Goal: Task Accomplishment & Management: Complete application form

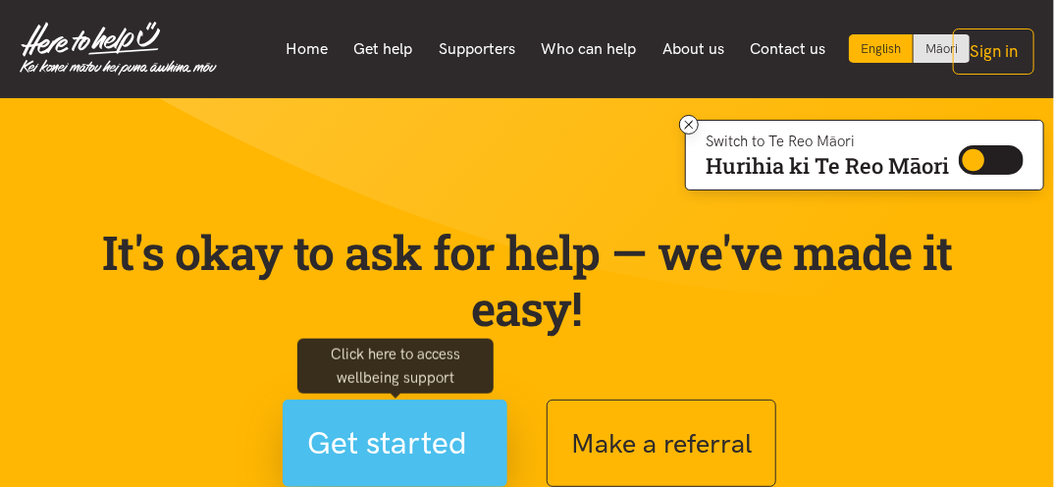
click at [443, 428] on span "Get started" at bounding box center [387, 443] width 160 height 50
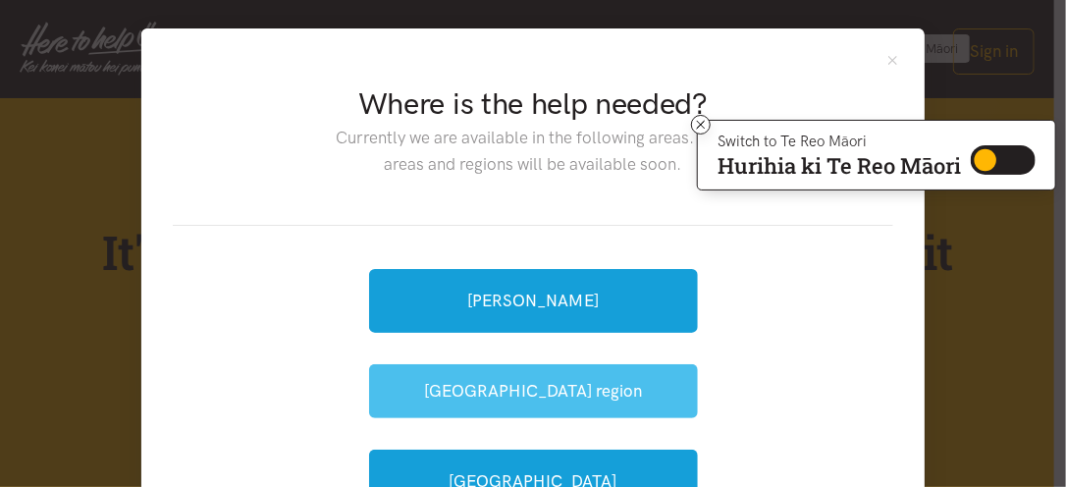
click at [537, 380] on button "[GEOGRAPHIC_DATA] region" at bounding box center [533, 391] width 329 height 54
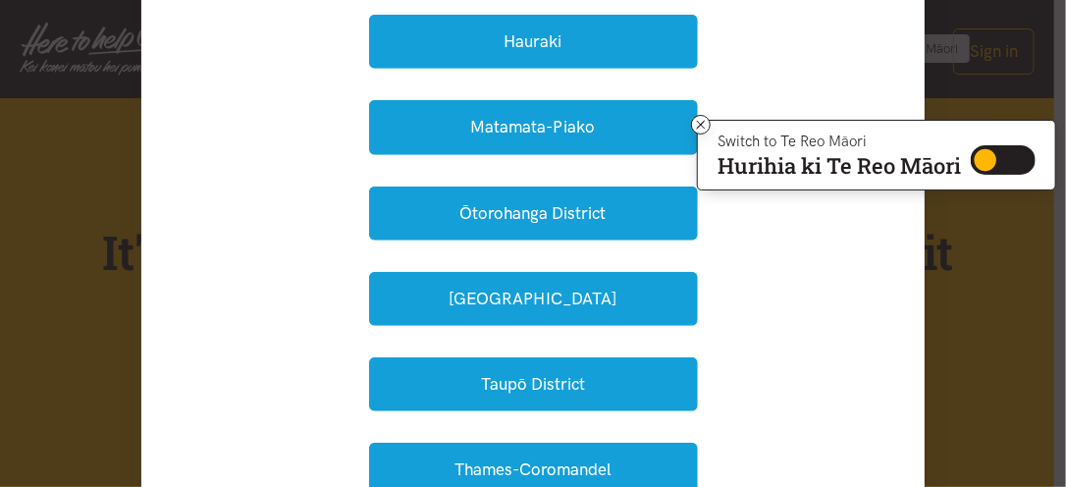
scroll to position [408, 0]
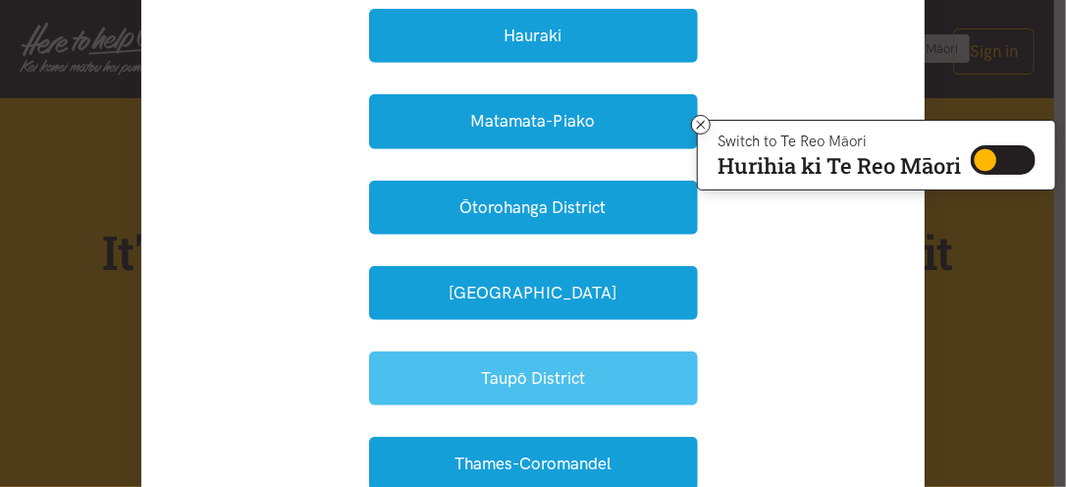
click at [632, 381] on button "Taupō District" at bounding box center [533, 378] width 329 height 54
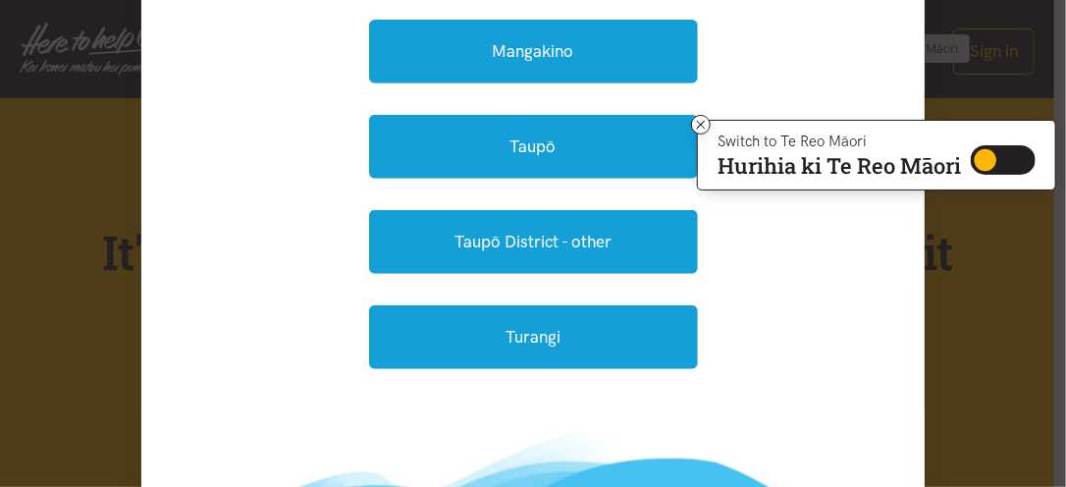
scroll to position [287, 0]
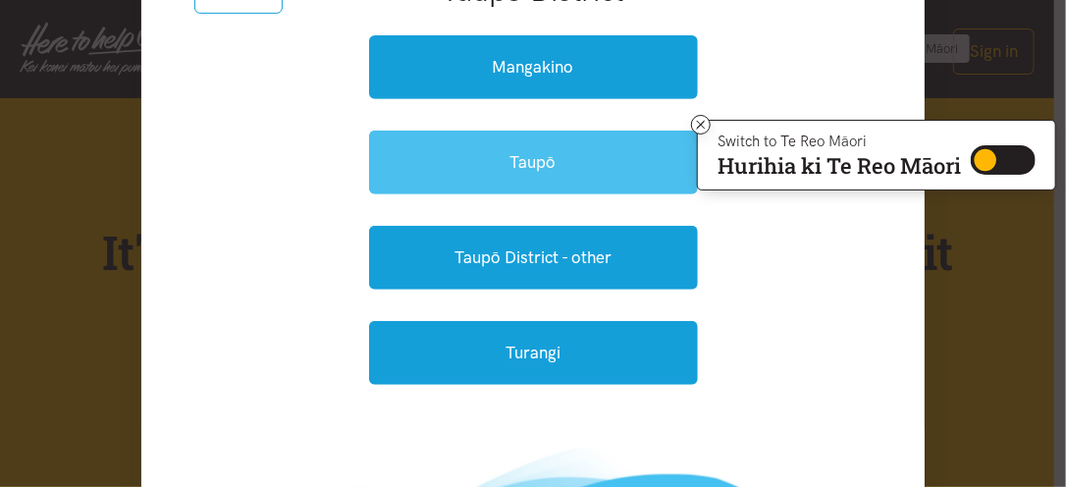
click at [605, 154] on link "Taupō" at bounding box center [533, 162] width 329 height 64
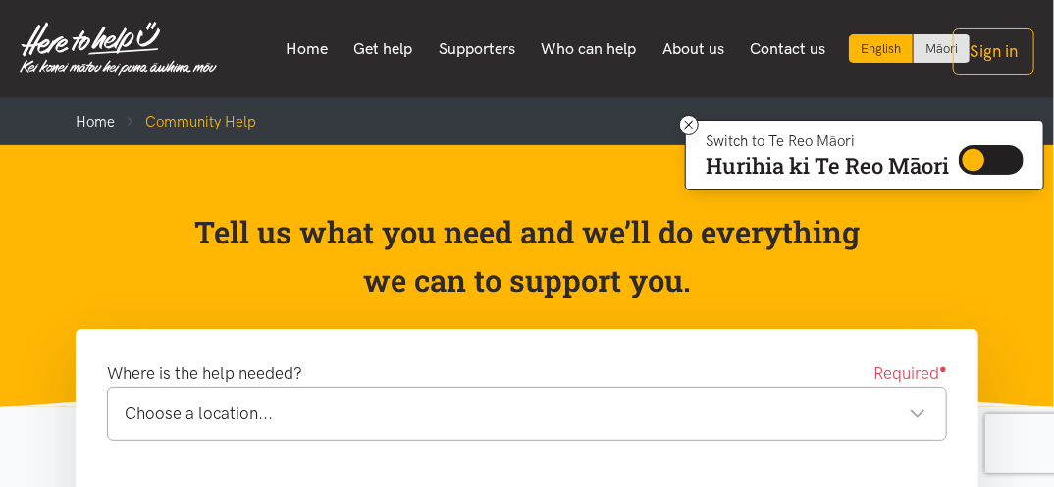
click at [918, 409] on div "Choose a location..." at bounding box center [526, 413] width 802 height 26
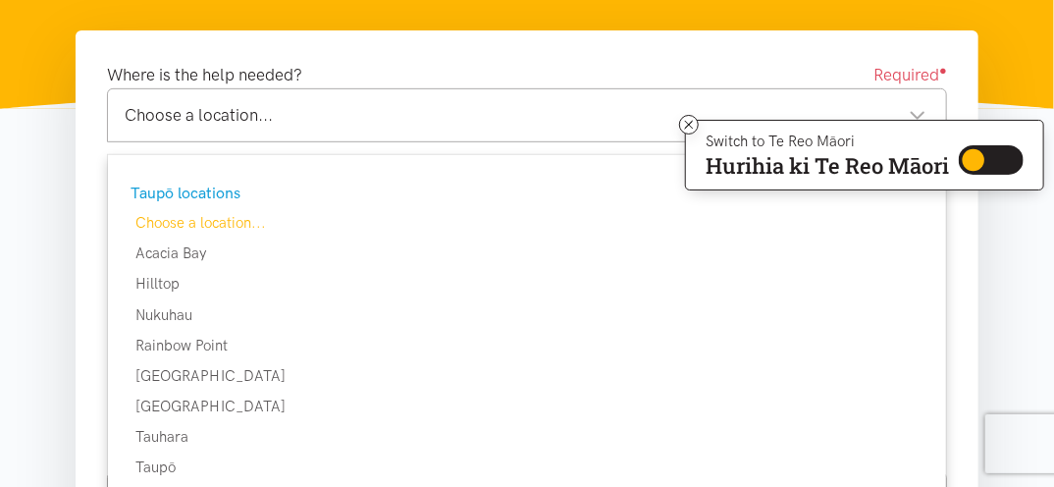
scroll to position [314, 0]
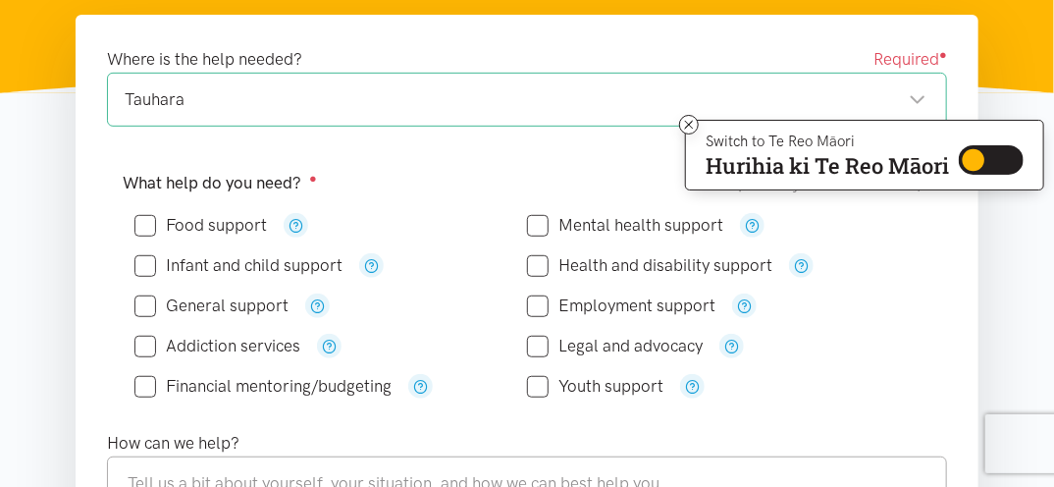
click at [143, 222] on input "Food support" at bounding box center [200, 225] width 132 height 17
checkbox input "true"
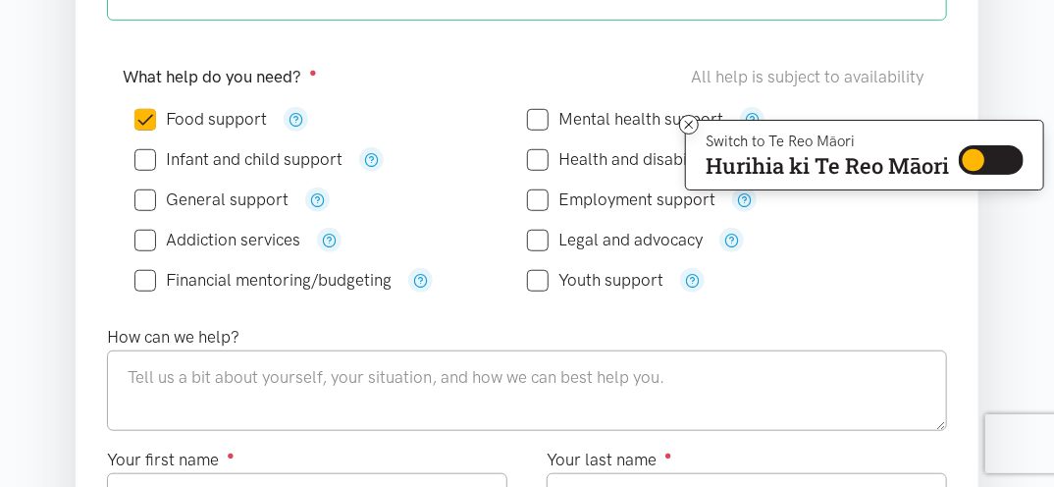
scroll to position [440, 0]
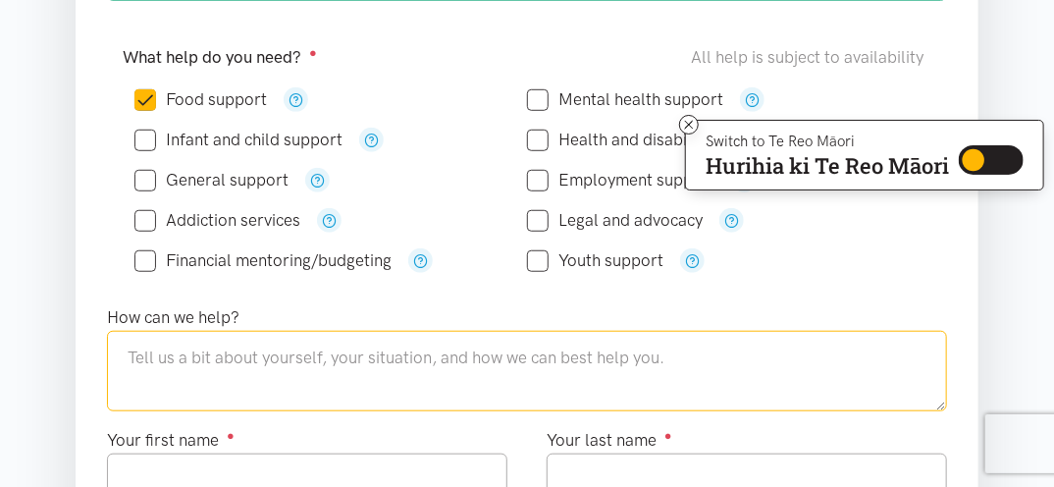
click at [125, 356] on textarea at bounding box center [527, 371] width 840 height 80
click at [305, 352] on textarea "I have a spinal condition" at bounding box center [527, 371] width 840 height 80
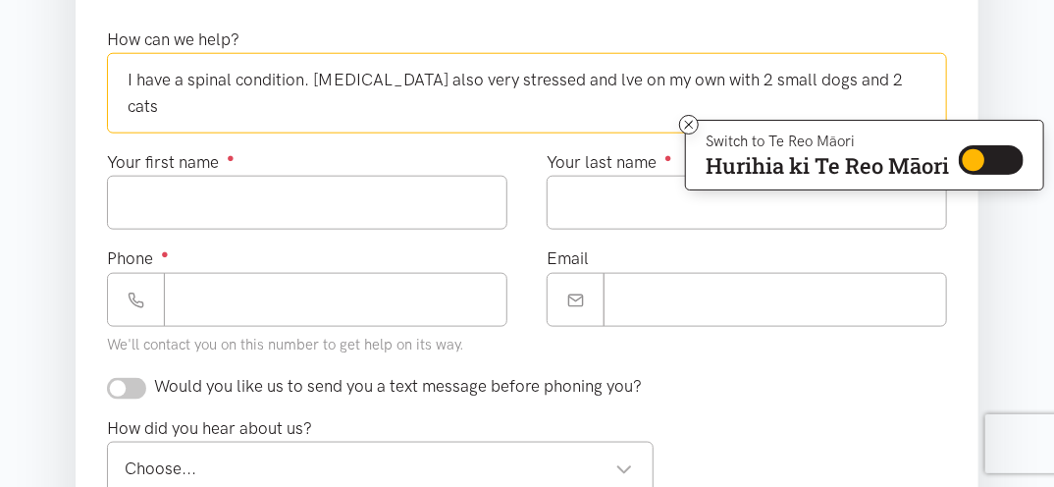
scroll to position [722, 0]
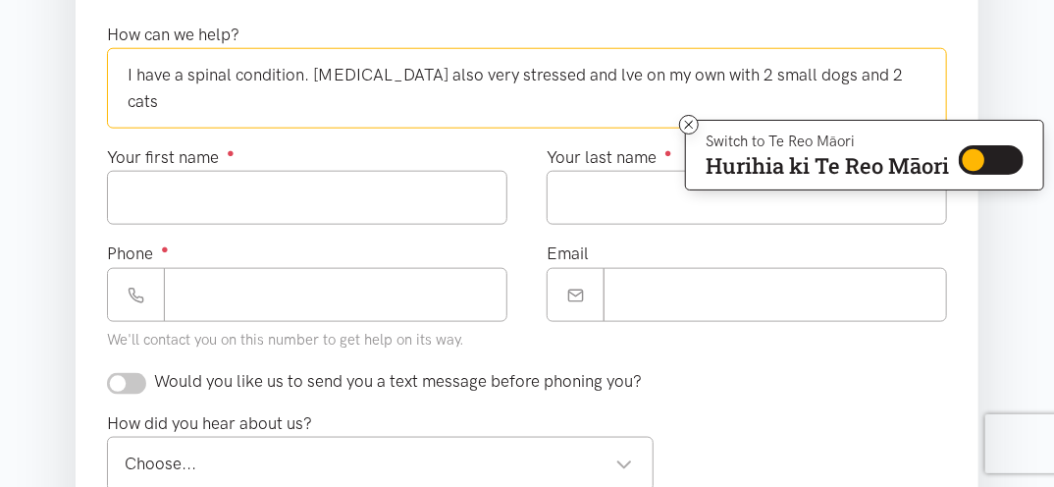
type textarea "I have a spinal condition. [MEDICAL_DATA] also very stressed and lve on my own …"
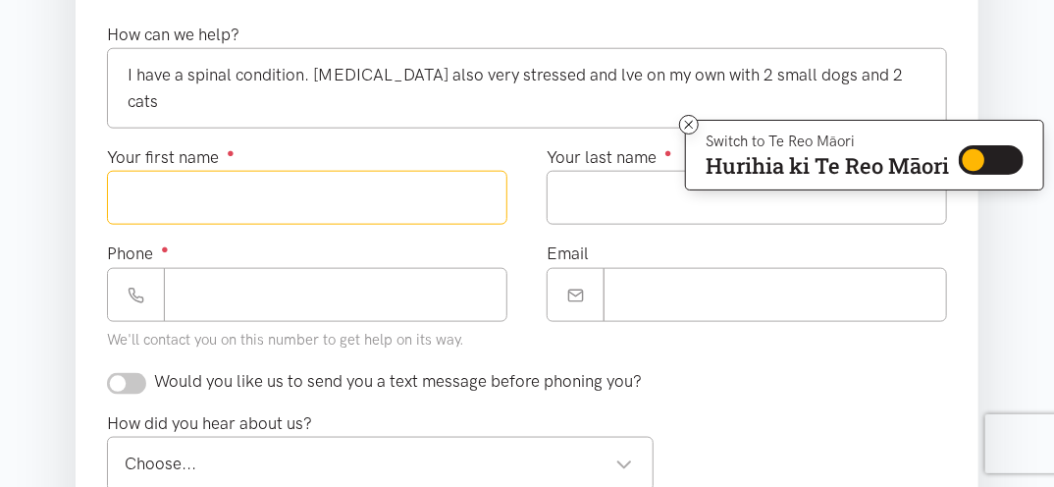
click at [296, 205] on input "Your first name ●" at bounding box center [307, 198] width 400 height 54
type input "********"
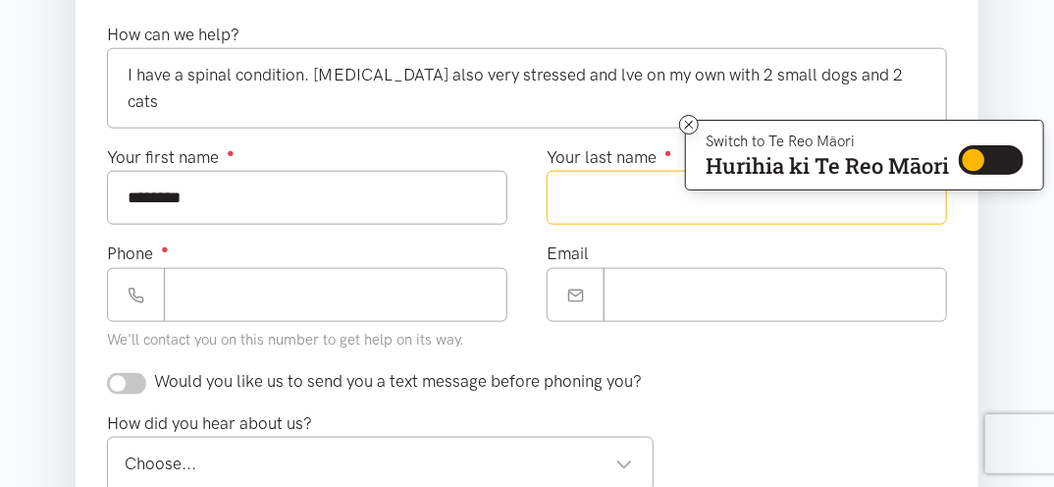
type input "****"
type input "**********"
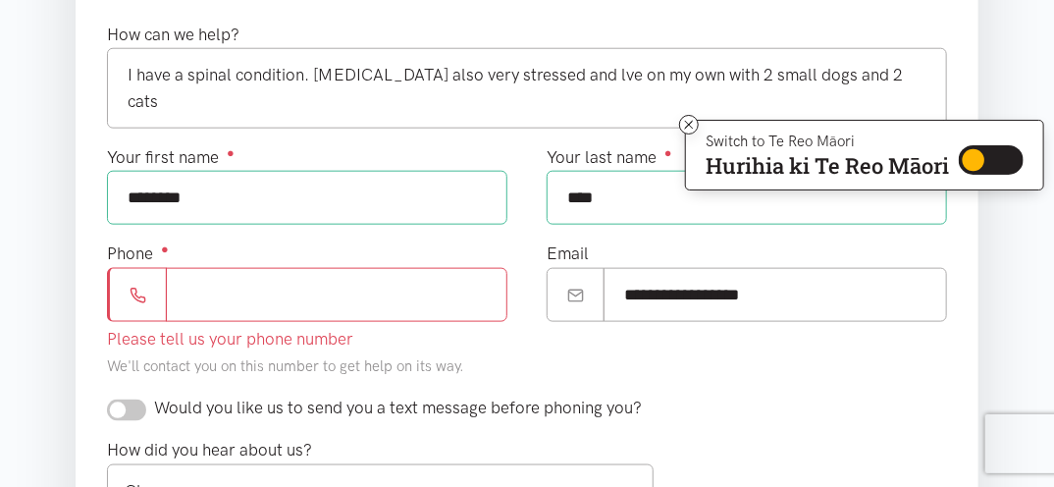
click at [286, 274] on input "Phone ●" at bounding box center [336, 295] width 341 height 54
type input "**********"
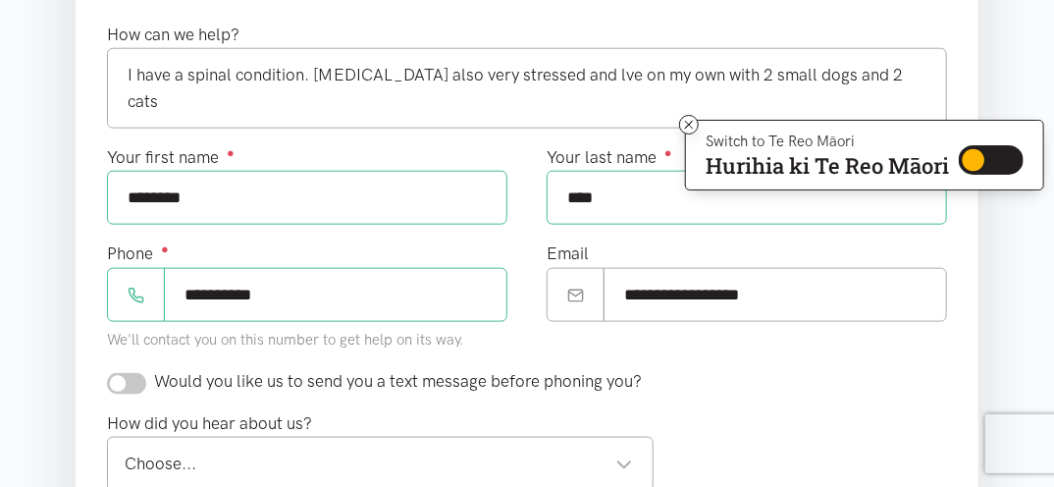
click at [138, 382] on input "checkbox" at bounding box center [126, 384] width 39 height 22
checkbox input "true"
click at [629, 457] on div "Choose..." at bounding box center [379, 463] width 508 height 26
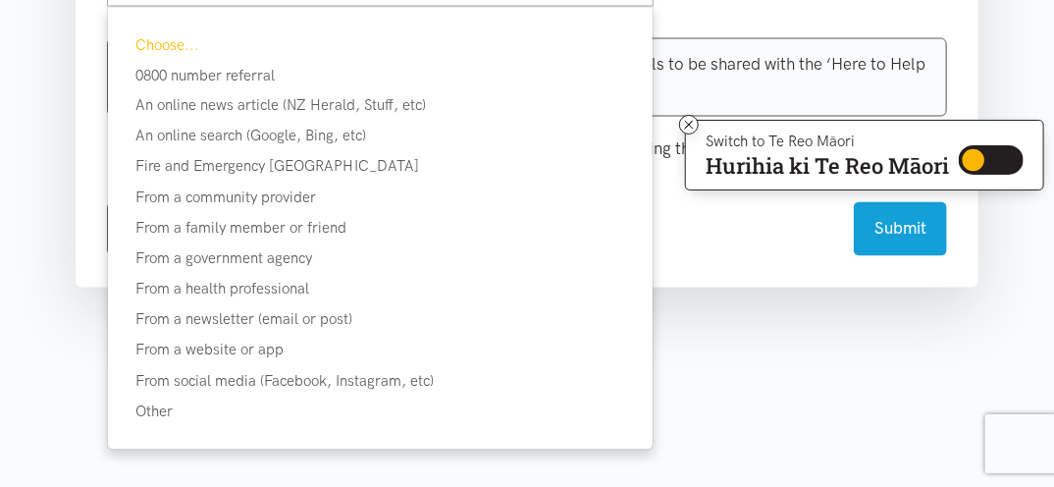
scroll to position [1225, 0]
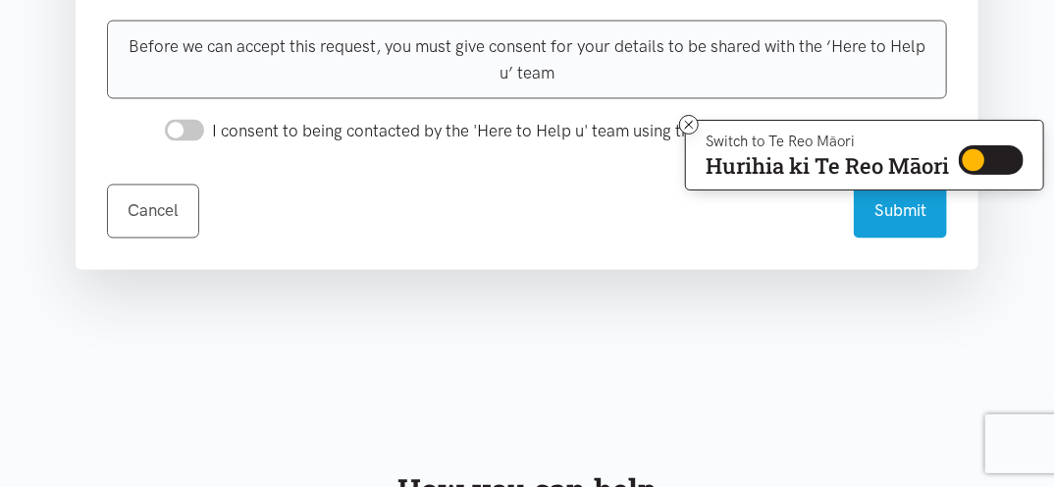
click at [193, 126] on input "I consent to being contacted by the 'Here to Help u' team using the details I h…" at bounding box center [184, 131] width 39 height 22
checkbox input "true"
click at [890, 200] on button "Submit" at bounding box center [900, 209] width 93 height 54
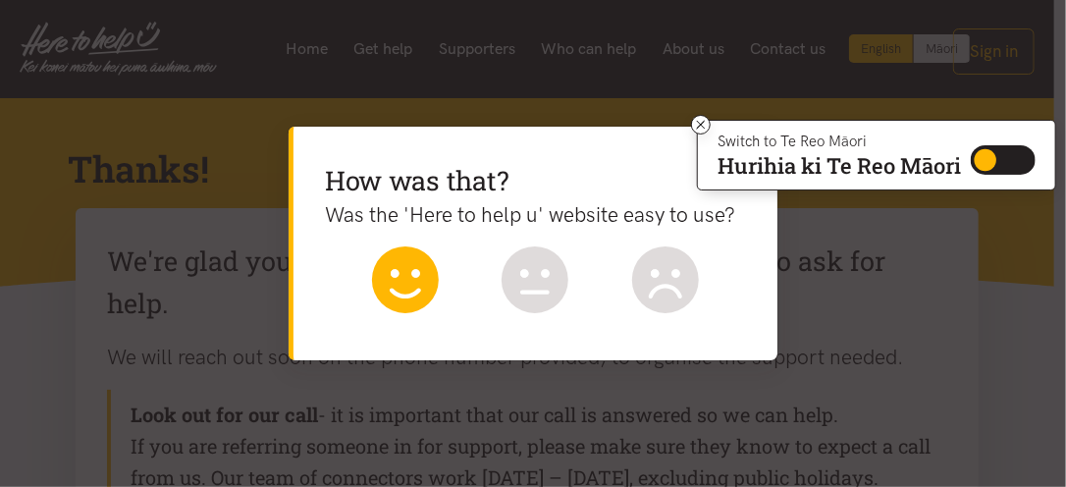
click at [405, 281] on icon at bounding box center [405, 279] width 67 height 67
